Goal: Transaction & Acquisition: Purchase product/service

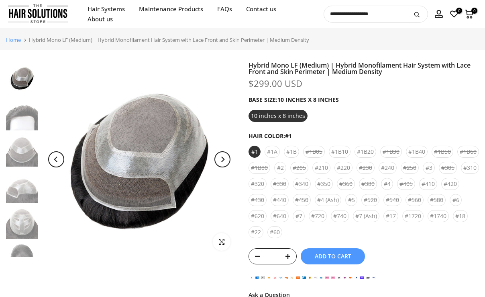
click at [13, 37] on link "Home" at bounding box center [13, 39] width 15 height 5
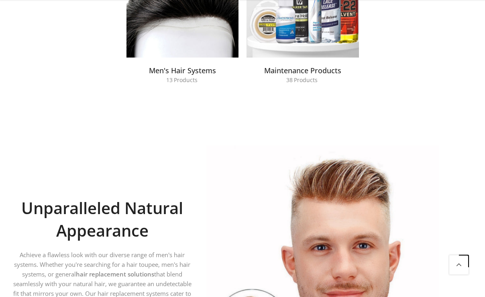
scroll to position [709, 0]
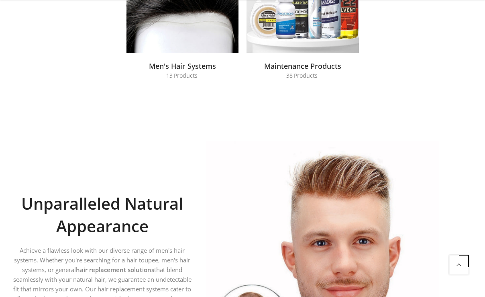
click at [187, 66] on span "Men's Hair Systems" at bounding box center [182, 65] width 67 height 7
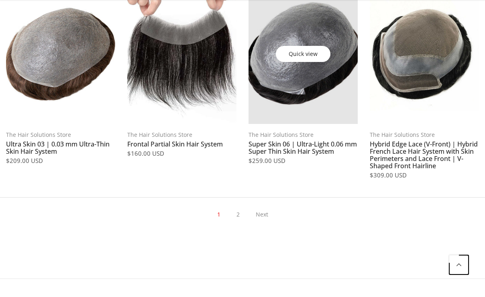
scroll to position [761, 0]
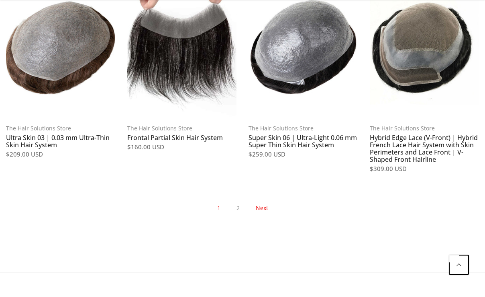
click at [265, 211] on link "Next" at bounding box center [262, 208] width 20 height 14
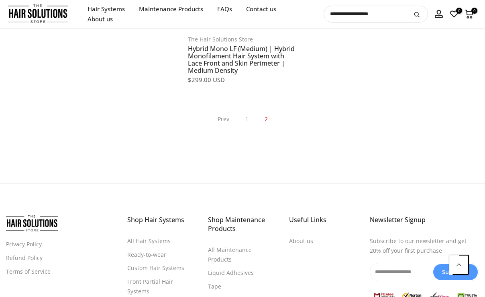
scroll to position [287, 0]
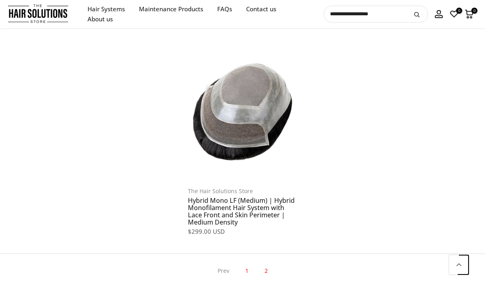
click at [244, 269] on link "1" at bounding box center [247, 271] width 11 height 14
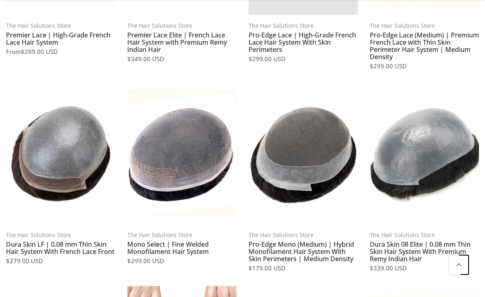
scroll to position [457, 0]
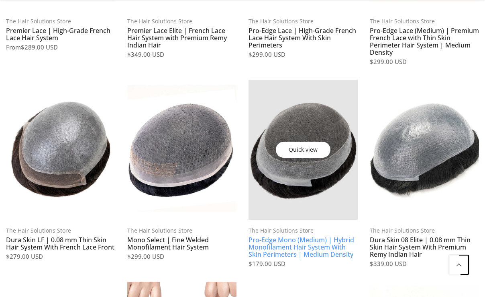
click at [266, 242] on link "Pro-Edge Mono (Medium) | Hybrid Monofilament Hair System With Skin Perimeters |…" at bounding box center [302, 246] width 106 height 23
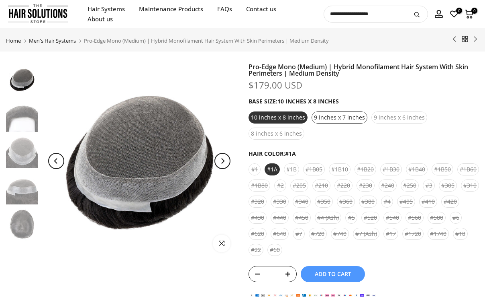
click at [340, 115] on div "9 inches x 7 inches" at bounding box center [340, 117] width 56 height 12
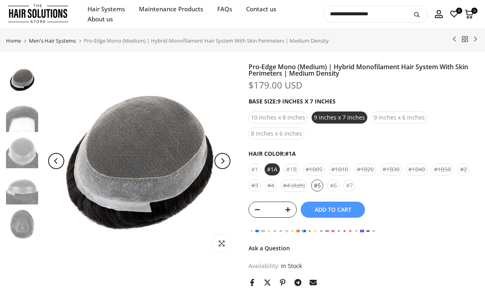
click at [317, 179] on div "#5" at bounding box center [317, 185] width 12 height 12
click at [331, 179] on div "#6" at bounding box center [334, 185] width 12 height 12
click at [345, 179] on div "#7" at bounding box center [350, 185] width 12 height 12
click at [397, 119] on div "9 inches x 6 inches" at bounding box center [400, 117] width 56 height 12
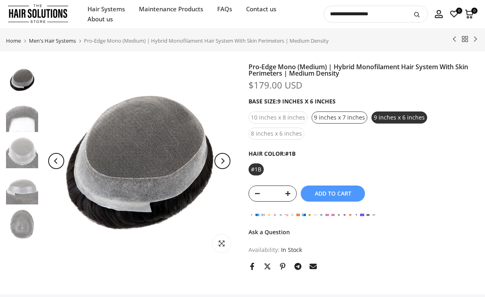
click at [348, 122] on div "9 inches x 7 inches" at bounding box center [340, 117] width 56 height 12
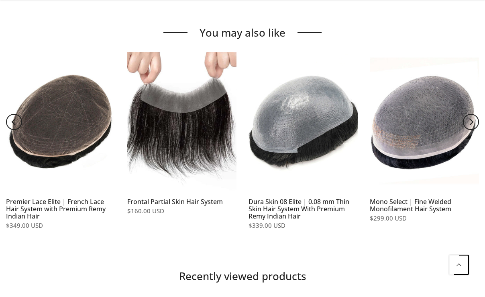
scroll to position [571, 0]
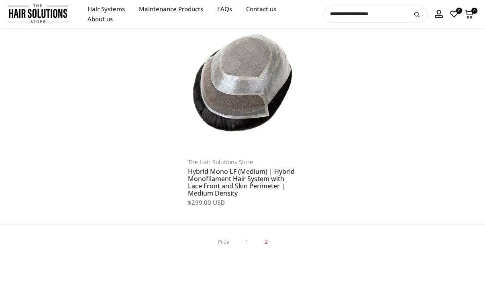
scroll to position [287, 0]
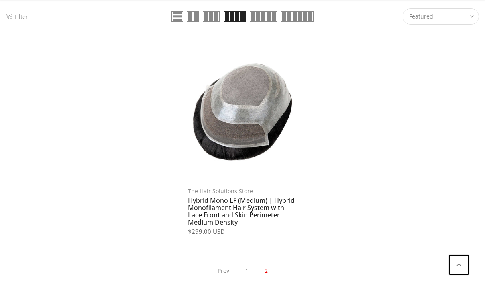
scroll to position [553, 0]
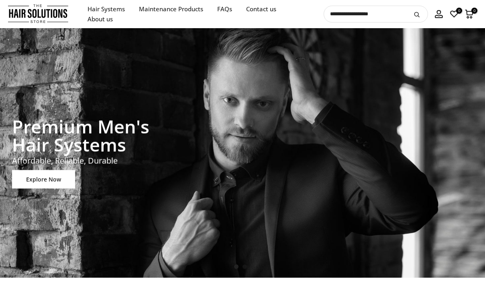
scroll to position [709, 0]
